Goal: Transaction & Acquisition: Purchase product/service

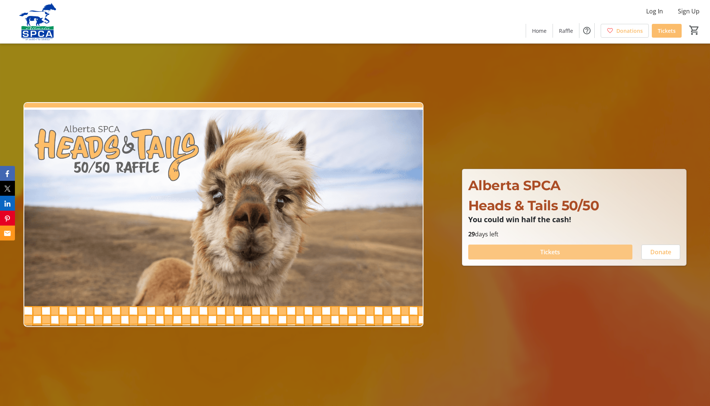
click at [563, 251] on span at bounding box center [550, 252] width 164 height 18
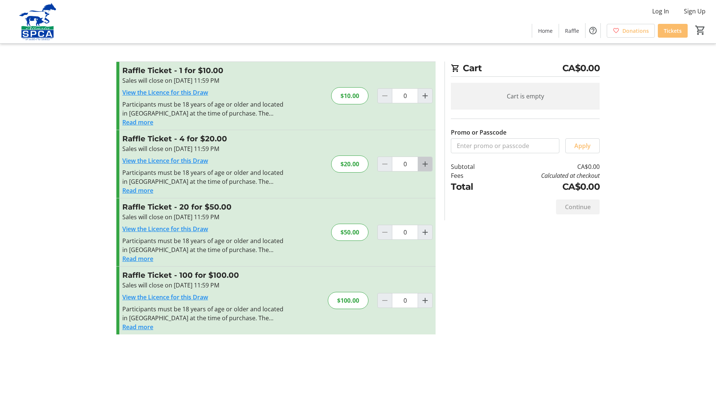
click at [427, 164] on mat-icon "Increment by one" at bounding box center [425, 164] width 9 height 9
type input "1"
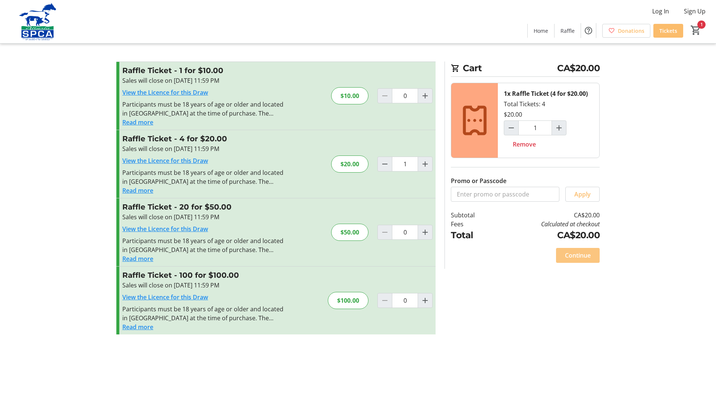
click at [573, 251] on span "Continue" at bounding box center [578, 255] width 26 height 9
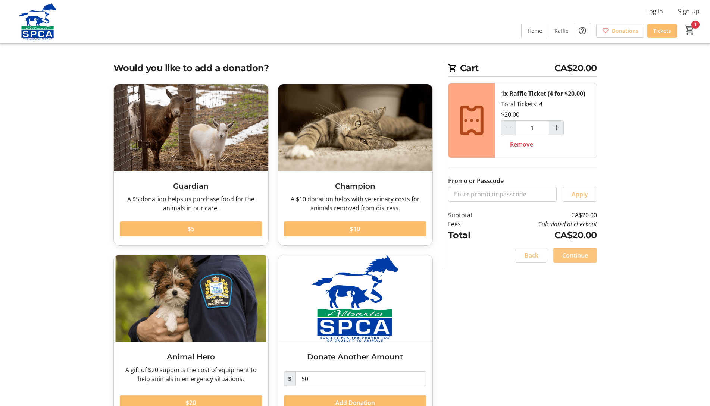
click at [574, 256] on span "Continue" at bounding box center [575, 255] width 26 height 9
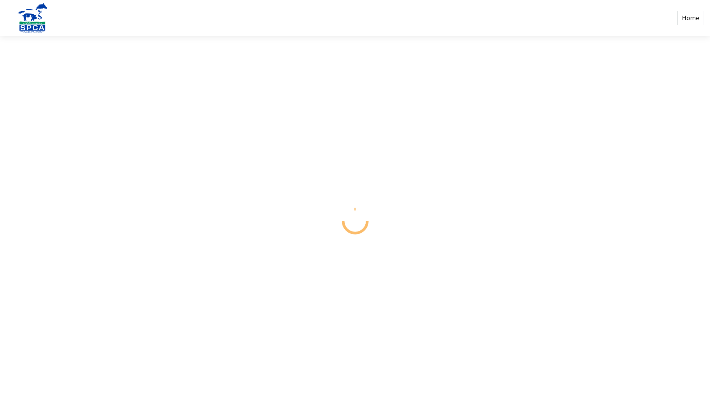
select select "CA"
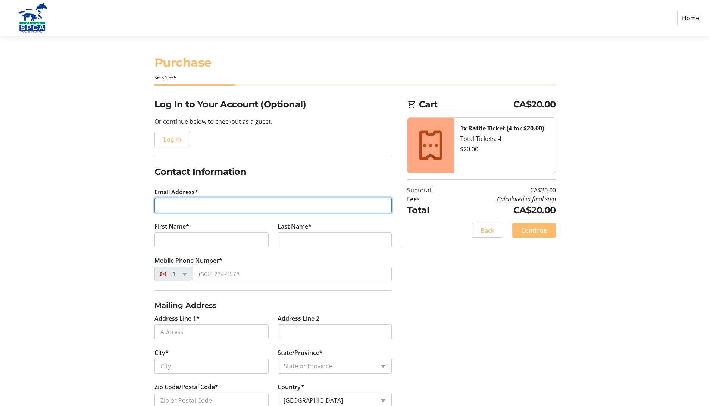
click at [173, 199] on input "Email Address*" at bounding box center [272, 205] width 237 height 15
type input "[EMAIL_ADDRESS][DOMAIN_NAME]"
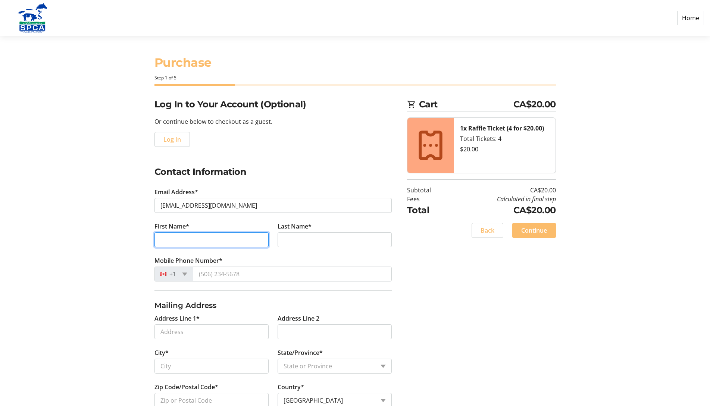
type input "[PERSON_NAME]"
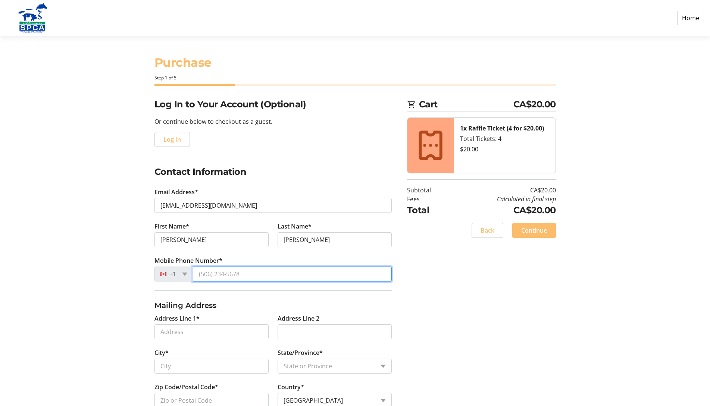
type input "4037032536"
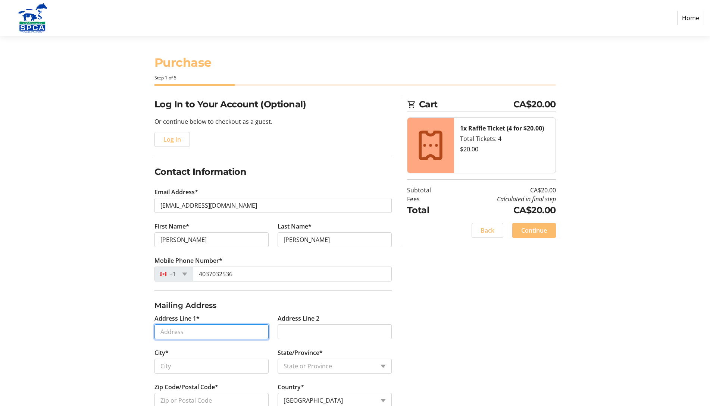
type input "97 [PERSON_NAME][GEOGRAPHIC_DATA]"
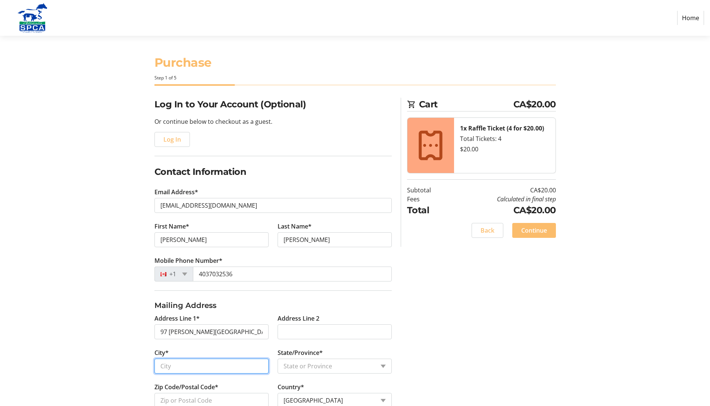
type input "[GEOGRAPHIC_DATA]"
select select "AB"
type input "T3Z 3V5"
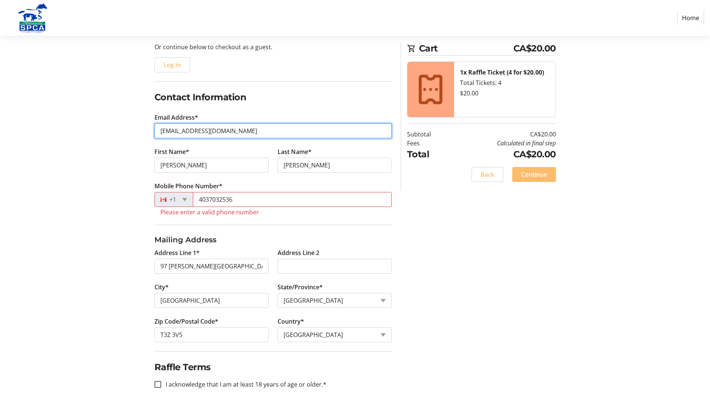
scroll to position [75, 0]
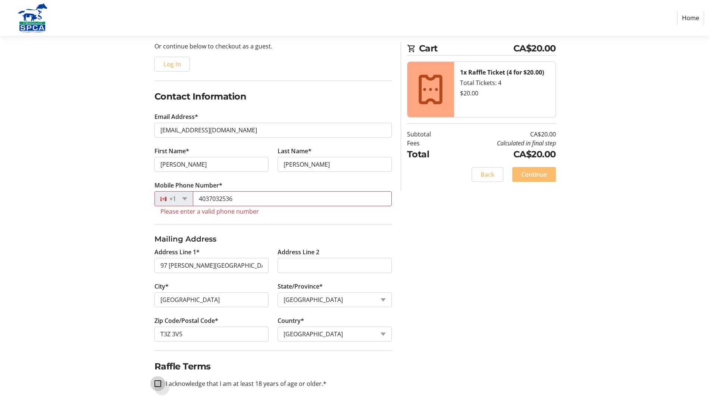
click at [156, 383] on input "I acknowledge that I am at least 18 years of age or older.*" at bounding box center [157, 383] width 7 height 7
checkbox input "true"
click at [534, 173] on span "Continue" at bounding box center [534, 174] width 26 height 9
click at [538, 174] on span "Continue" at bounding box center [534, 174] width 26 height 9
click at [211, 199] on input "4037032536" at bounding box center [292, 198] width 199 height 15
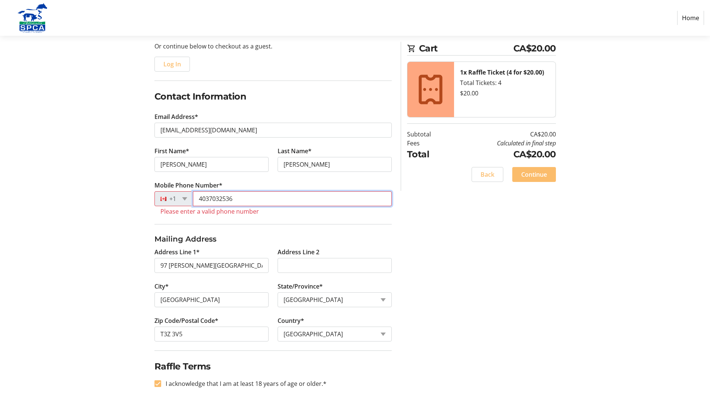
click at [209, 200] on input "4037032536" at bounding box center [292, 198] width 199 height 15
click at [206, 198] on input "4037032536" at bounding box center [292, 198] width 199 height 15
click at [209, 199] on input "4037032536" at bounding box center [292, 198] width 199 height 15
click at [220, 200] on input "4037032536" at bounding box center [292, 198] width 199 height 15
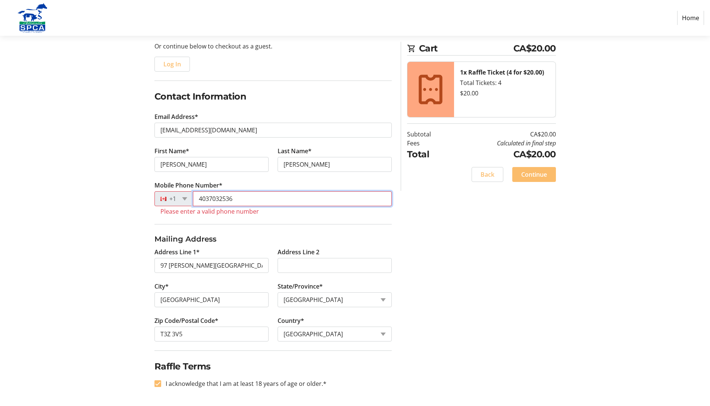
click at [233, 199] on input "4037032536" at bounding box center [292, 198] width 199 height 15
drag, startPoint x: 238, startPoint y: 199, endPoint x: 198, endPoint y: 199, distance: 39.9
click at [198, 199] on input "4037032536" at bounding box center [292, 198] width 199 height 15
type input "4037032536"
click at [531, 173] on span "Continue" at bounding box center [534, 174] width 26 height 9
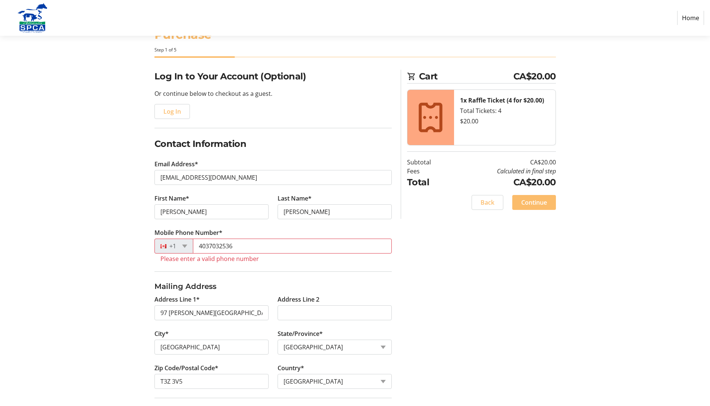
scroll to position [0, 0]
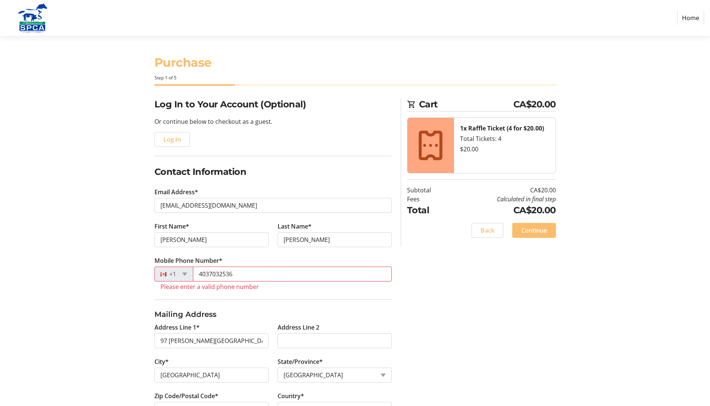
click at [692, 16] on link "Home" at bounding box center [690, 18] width 27 height 14
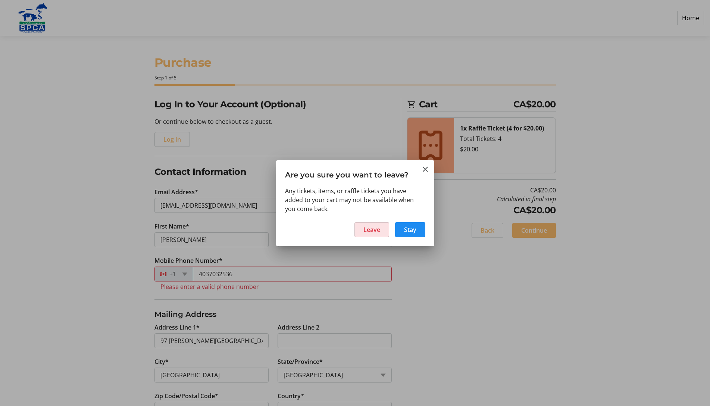
click at [373, 230] on span "Leave" at bounding box center [371, 229] width 17 height 9
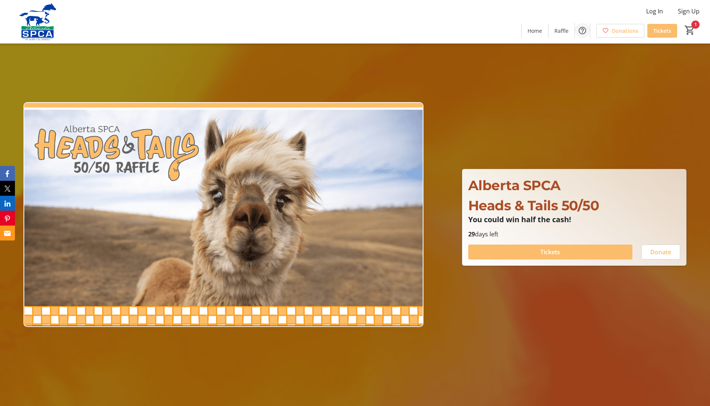
click at [580, 30] on mat-icon "Help" at bounding box center [582, 30] width 9 height 9
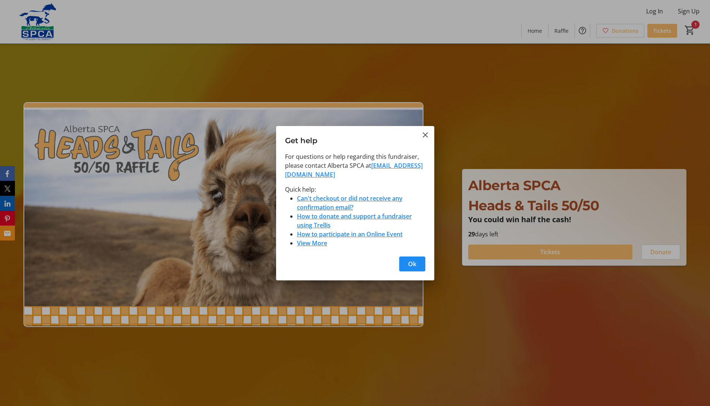
click at [337, 175] on link "[EMAIL_ADDRESS][DOMAIN_NAME]" at bounding box center [354, 170] width 138 height 17
click at [317, 174] on link "[EMAIL_ADDRESS][DOMAIN_NAME]" at bounding box center [354, 170] width 138 height 17
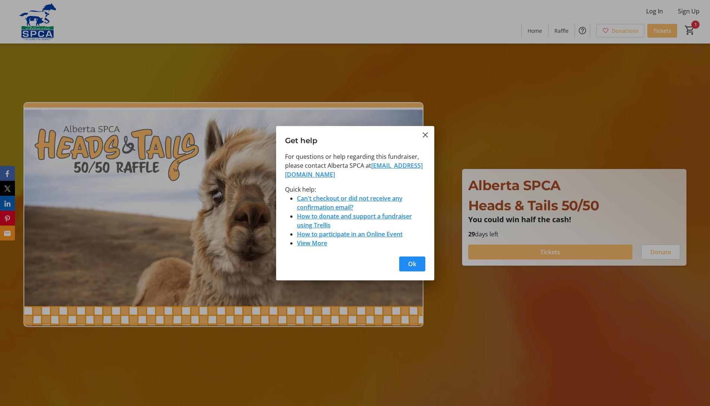
click at [291, 174] on link "[EMAIL_ADDRESS][DOMAIN_NAME]" at bounding box center [354, 170] width 138 height 17
click at [424, 136] on mat-icon "Close" at bounding box center [425, 135] width 9 height 9
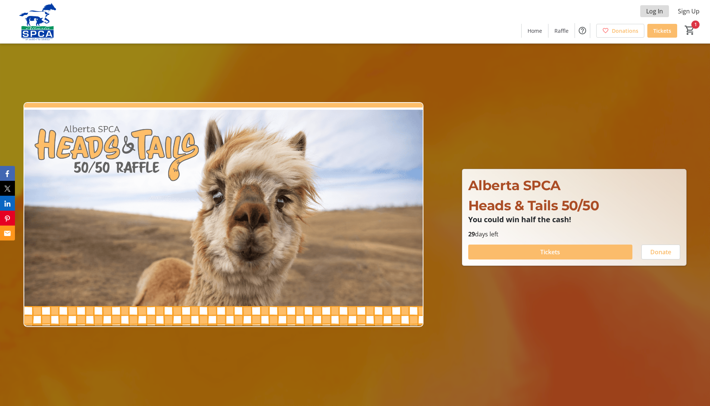
click at [655, 11] on span "Log In" at bounding box center [654, 11] width 17 height 9
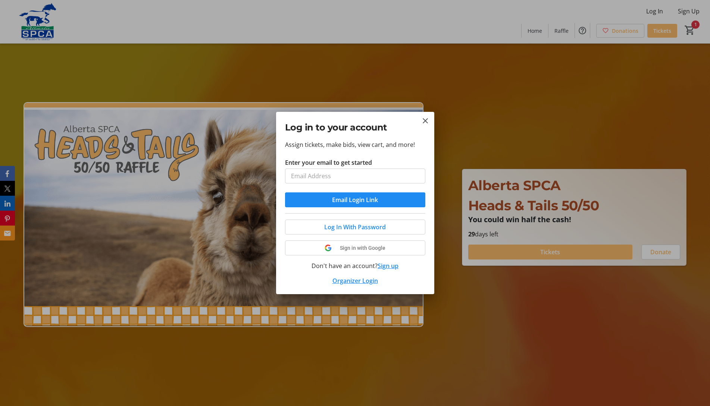
click at [692, 28] on div at bounding box center [355, 203] width 710 height 406
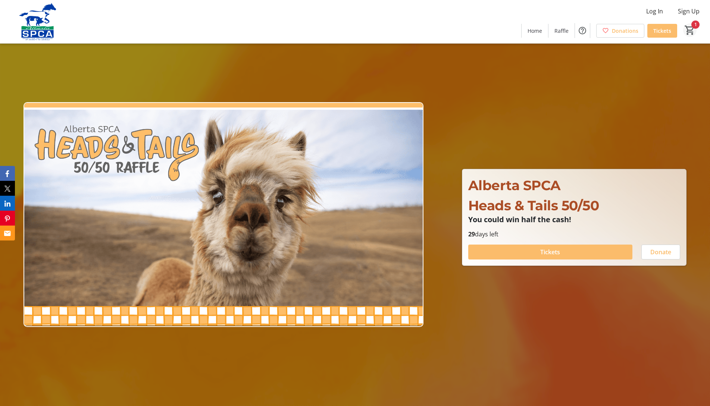
click at [694, 25] on mat-icon "1" at bounding box center [689, 30] width 11 height 11
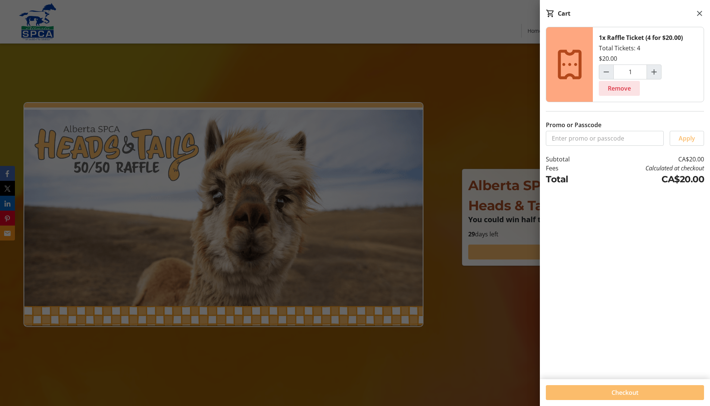
click at [620, 86] on span "Remove" at bounding box center [619, 88] width 23 height 9
type input "0"
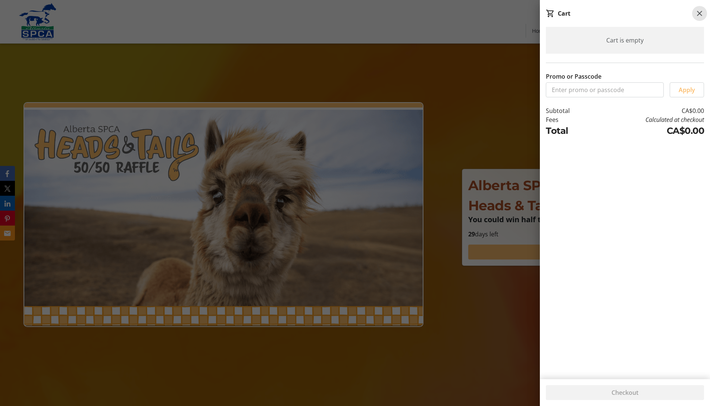
click at [698, 11] on mat-icon at bounding box center [699, 13] width 9 height 9
